Goal: Task Accomplishment & Management: Use online tool/utility

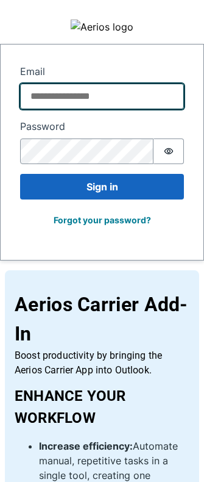
click at [52, 96] on input "Email" at bounding box center [102, 97] width 164 height 26
type input "**********"
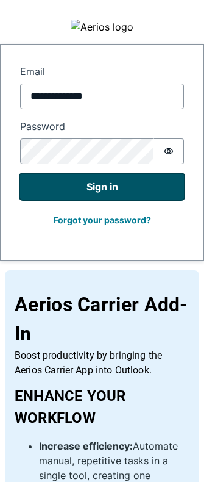
click at [81, 190] on button "Sign in" at bounding box center [102, 187] width 164 height 26
